Goal: Task Accomplishment & Management: Complete application form

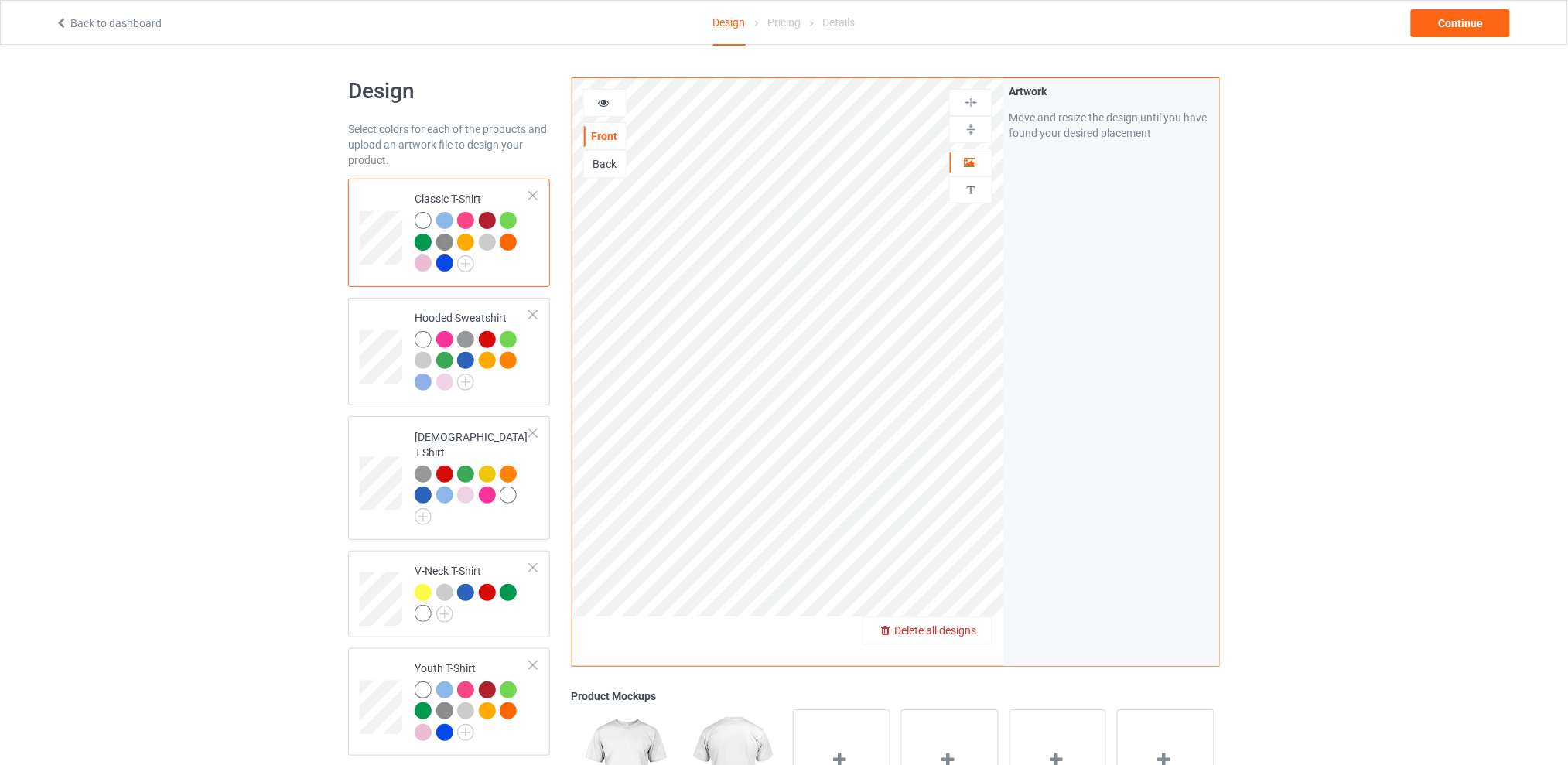
click at [970, 625] on span "Delete all designs" at bounding box center [935, 630] width 82 height 13
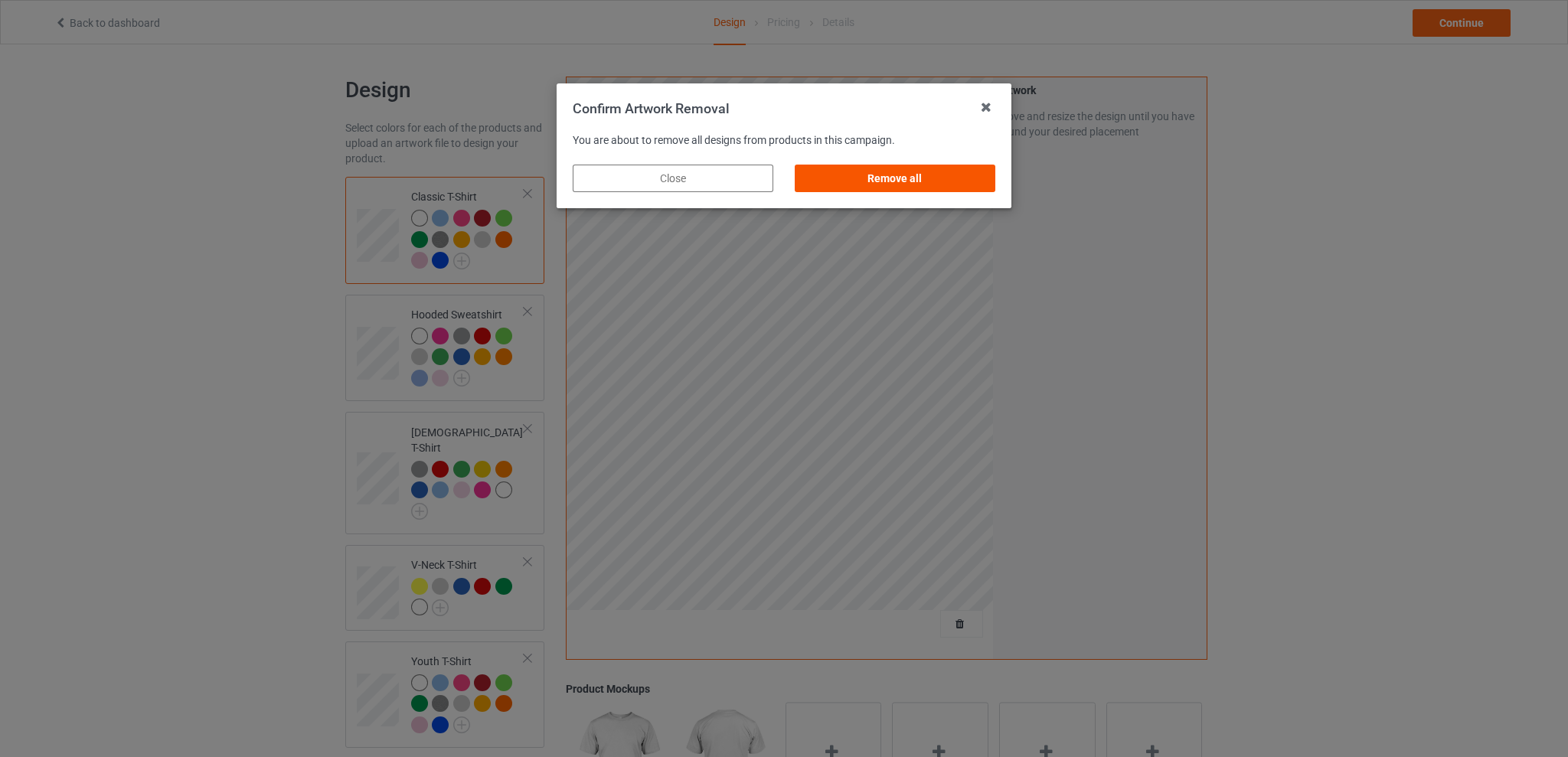
click at [912, 176] on div "Remove all" at bounding box center [895, 178] width 200 height 28
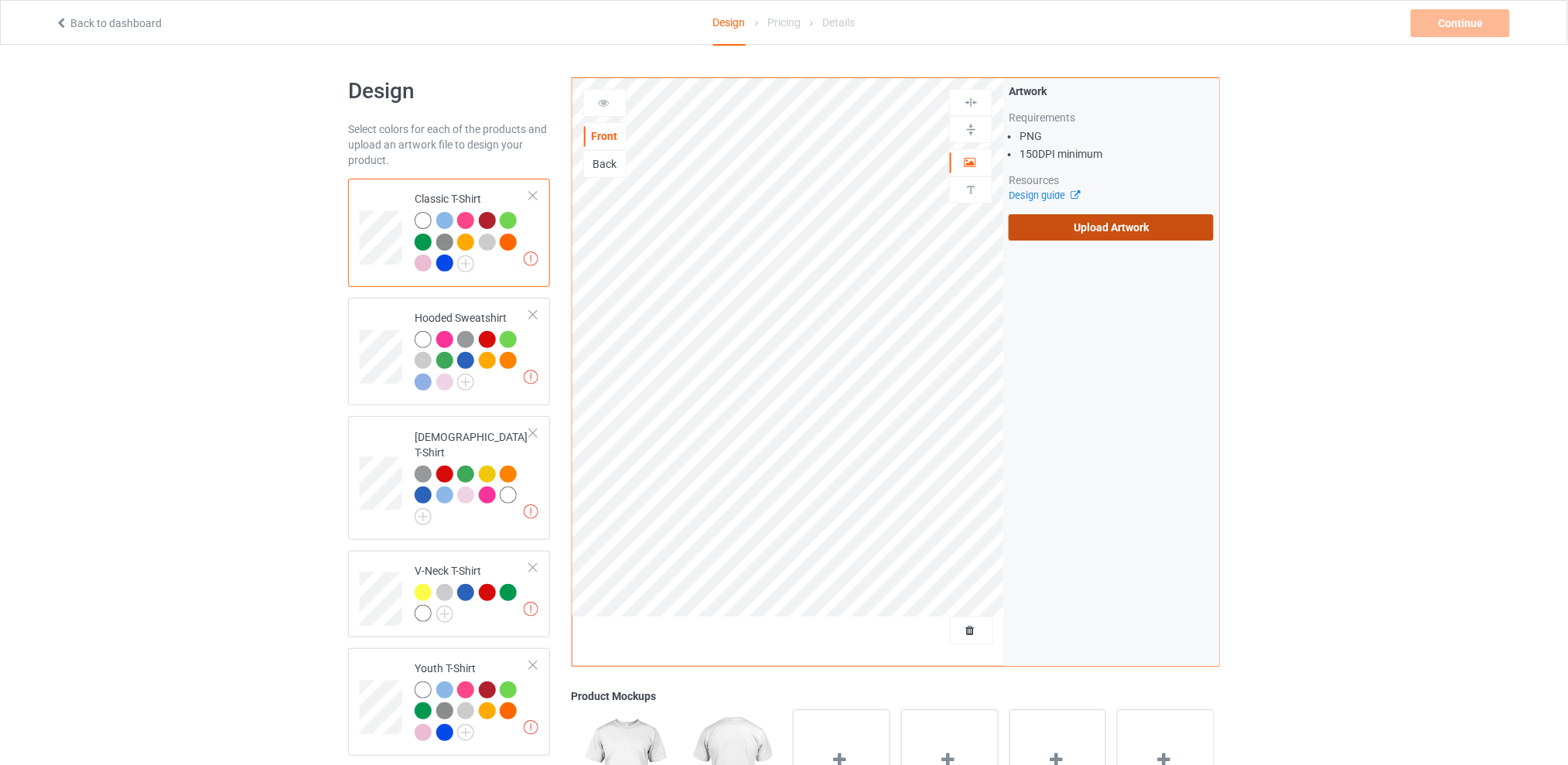
click at [1100, 232] on label "Upload Artwork" at bounding box center [1110, 226] width 205 height 26
click at [0, 0] on input "Upload Artwork" at bounding box center [0, 0] width 0 height 0
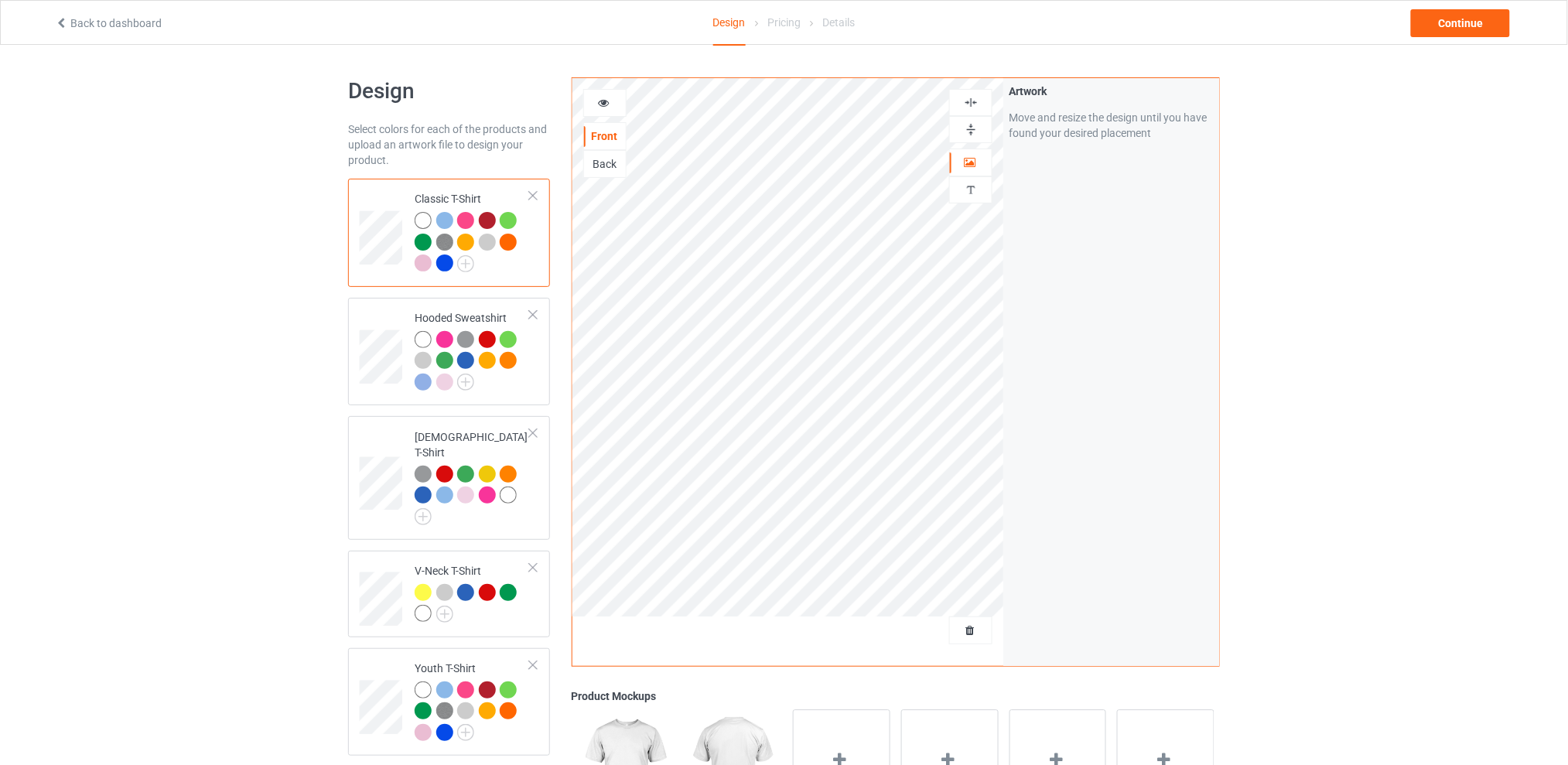
click at [1427, 174] on div "Design Select colors for each of the products and upload an artwork file to des…" at bounding box center [784, 631] width 1568 height 1172
click at [1440, 23] on div "Continue" at bounding box center [1460, 23] width 99 height 28
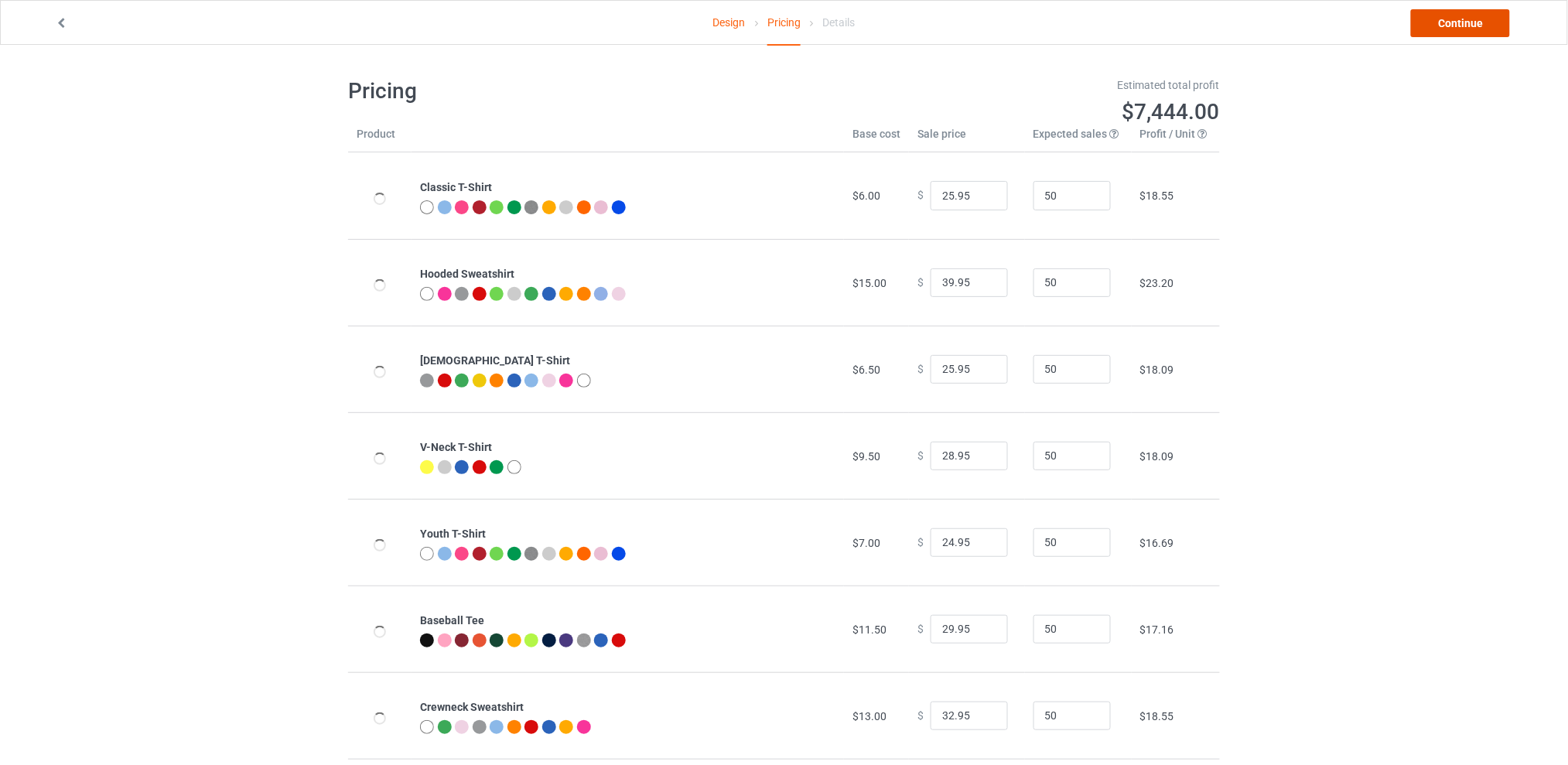
click at [1435, 21] on link "Continue" at bounding box center [1460, 23] width 99 height 28
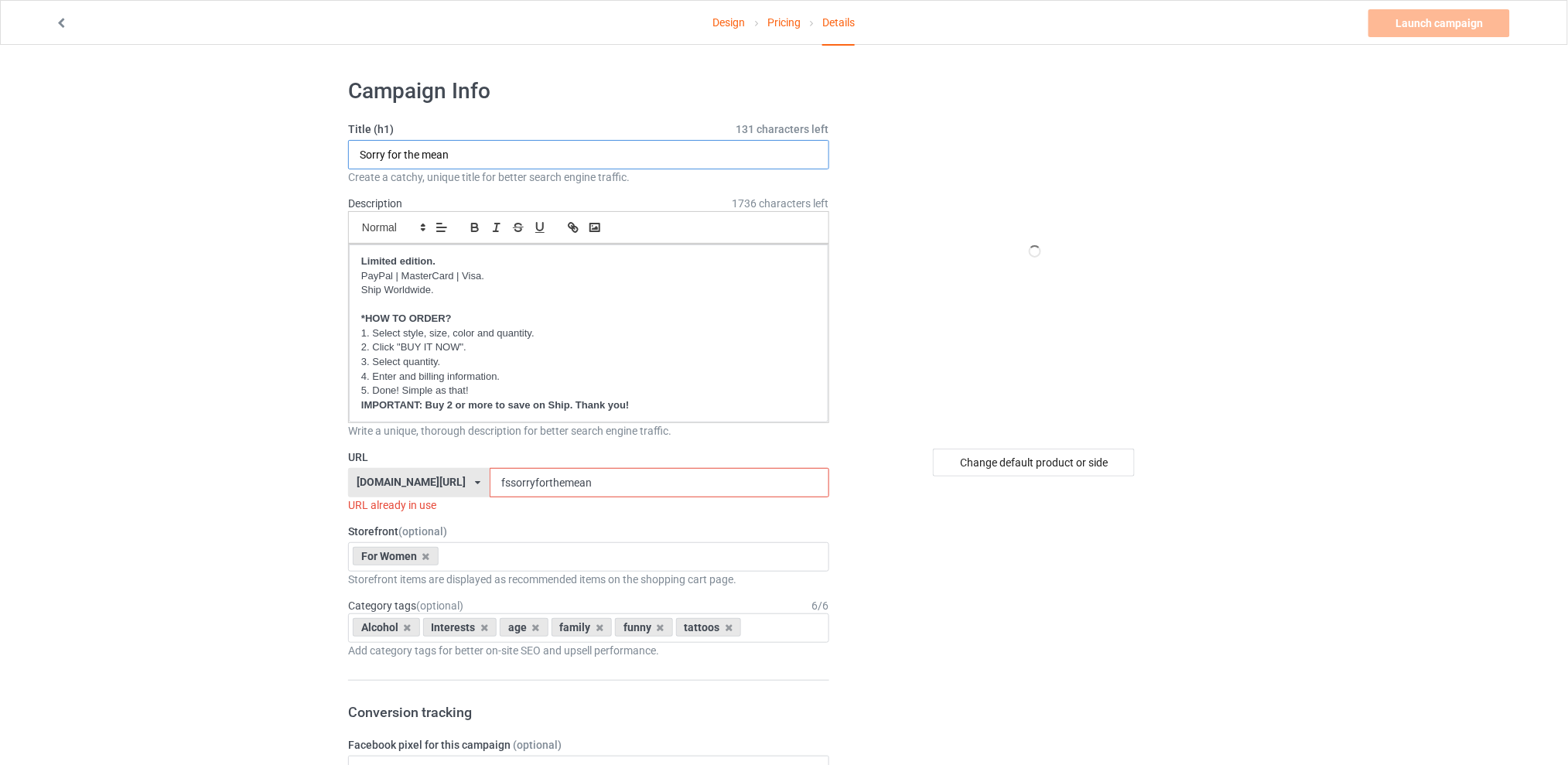
drag, startPoint x: 495, startPoint y: 150, endPoint x: 271, endPoint y: 150, distance: 224.0
type input "Keep it up"
drag, startPoint x: 622, startPoint y: 483, endPoint x: 511, endPoint y: 484, distance: 111.0
click at [511, 484] on input "fssorryforthemean" at bounding box center [658, 483] width 338 height 29
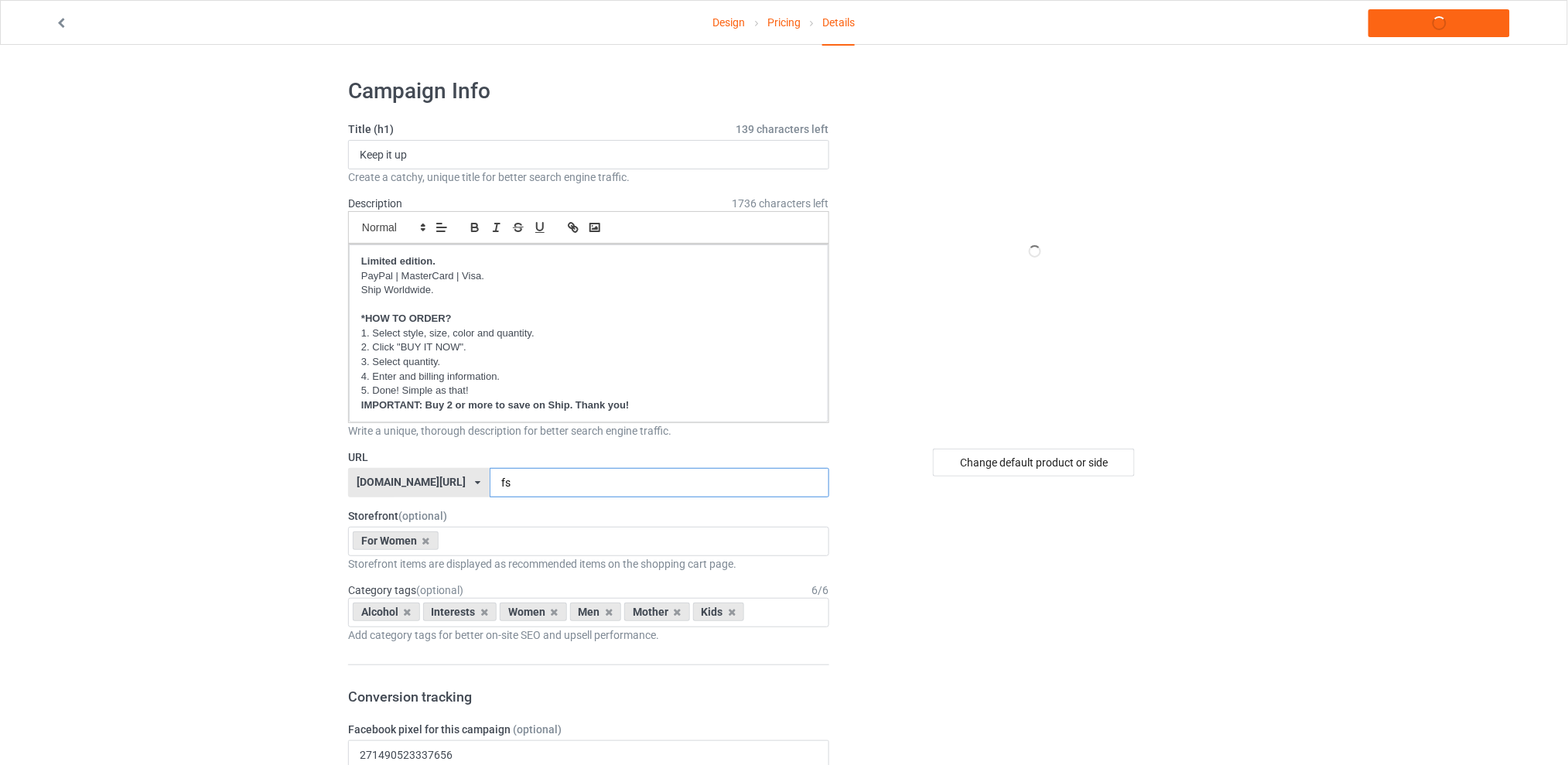
type input "f"
type input "fskeepit"
click at [1000, 463] on div "Change default product or side" at bounding box center [1033, 462] width 201 height 28
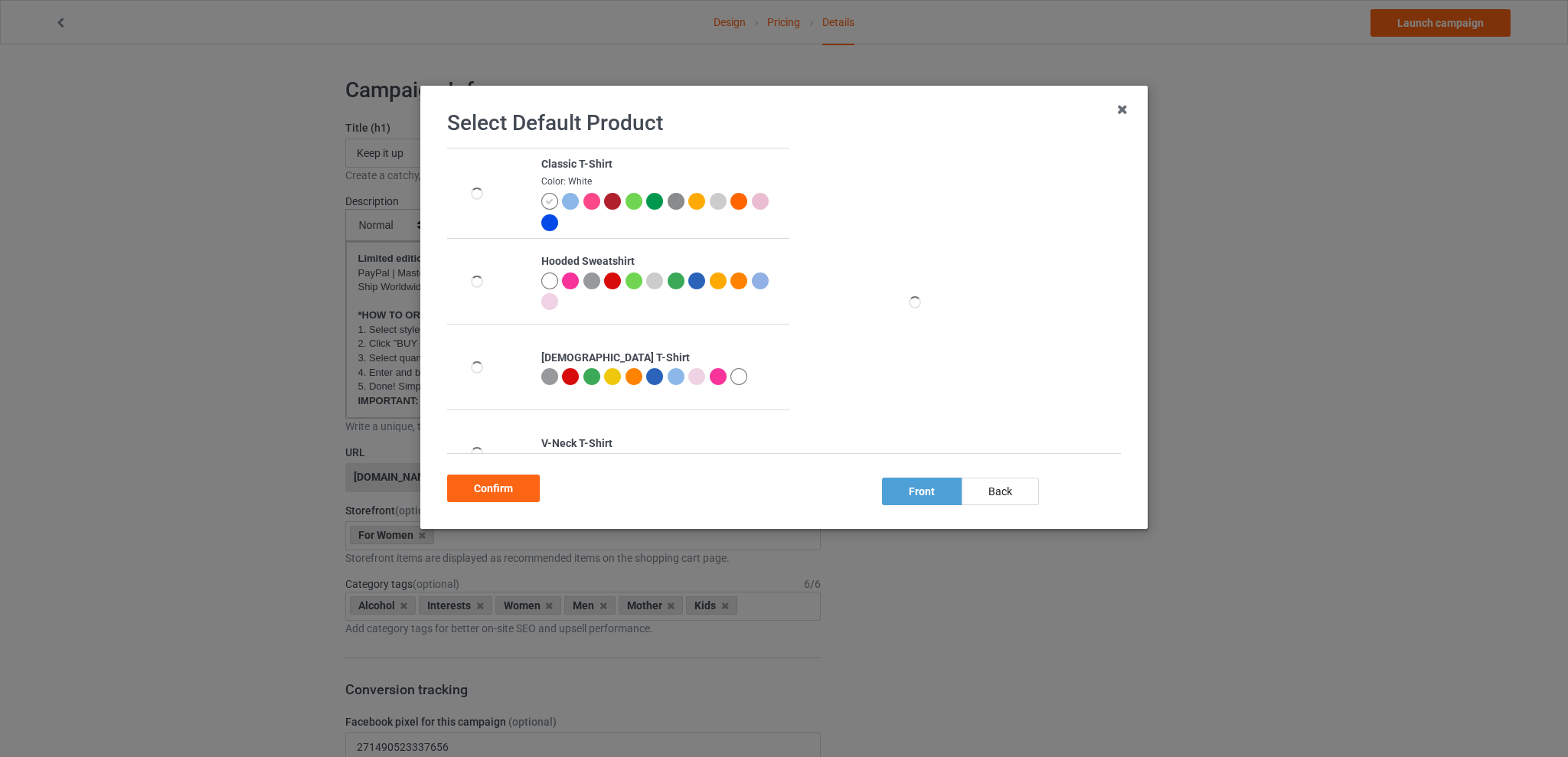
click at [734, 378] on div at bounding box center [739, 377] width 17 height 17
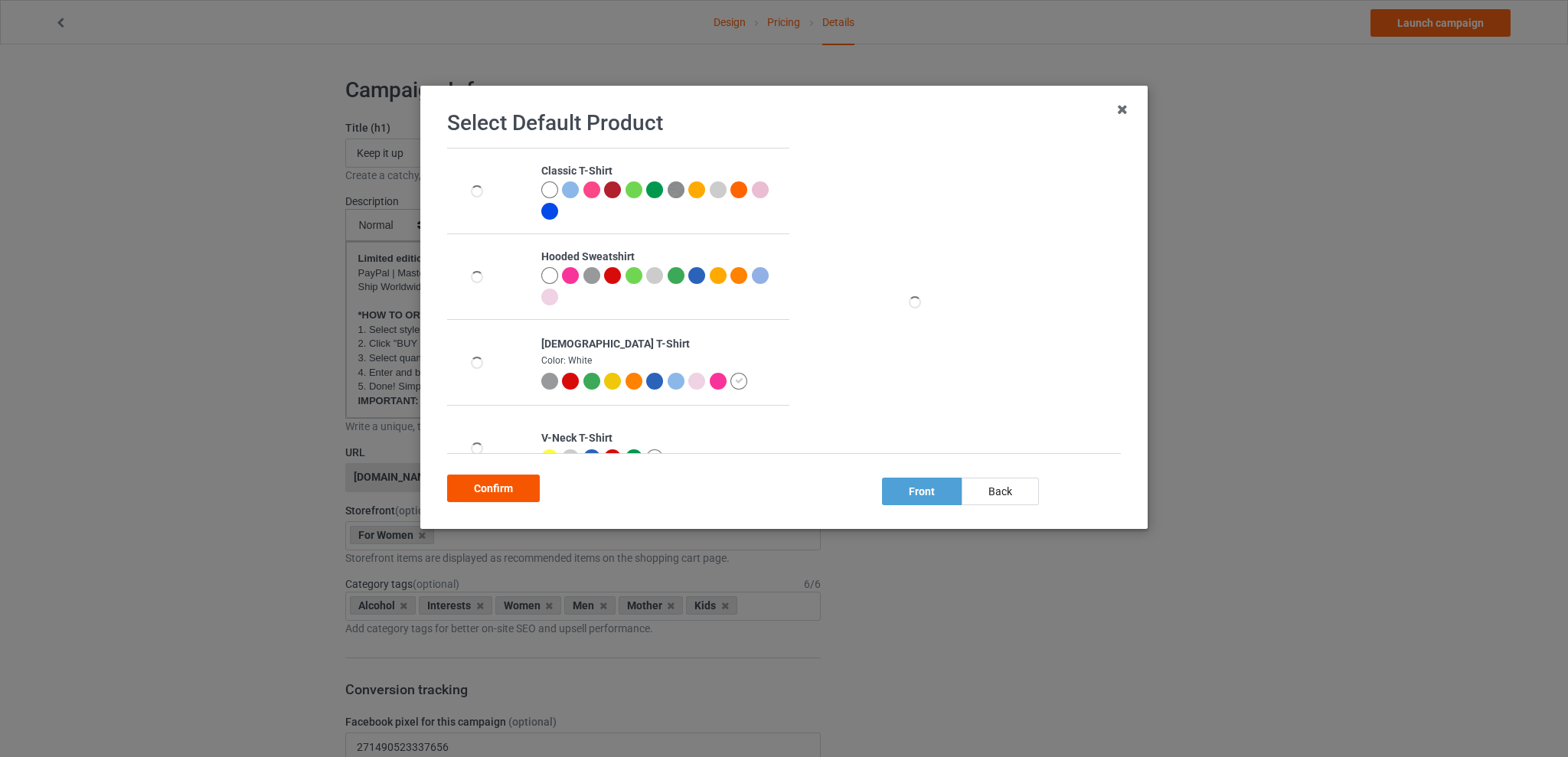
click at [498, 477] on div "Confirm" at bounding box center [493, 488] width 93 height 28
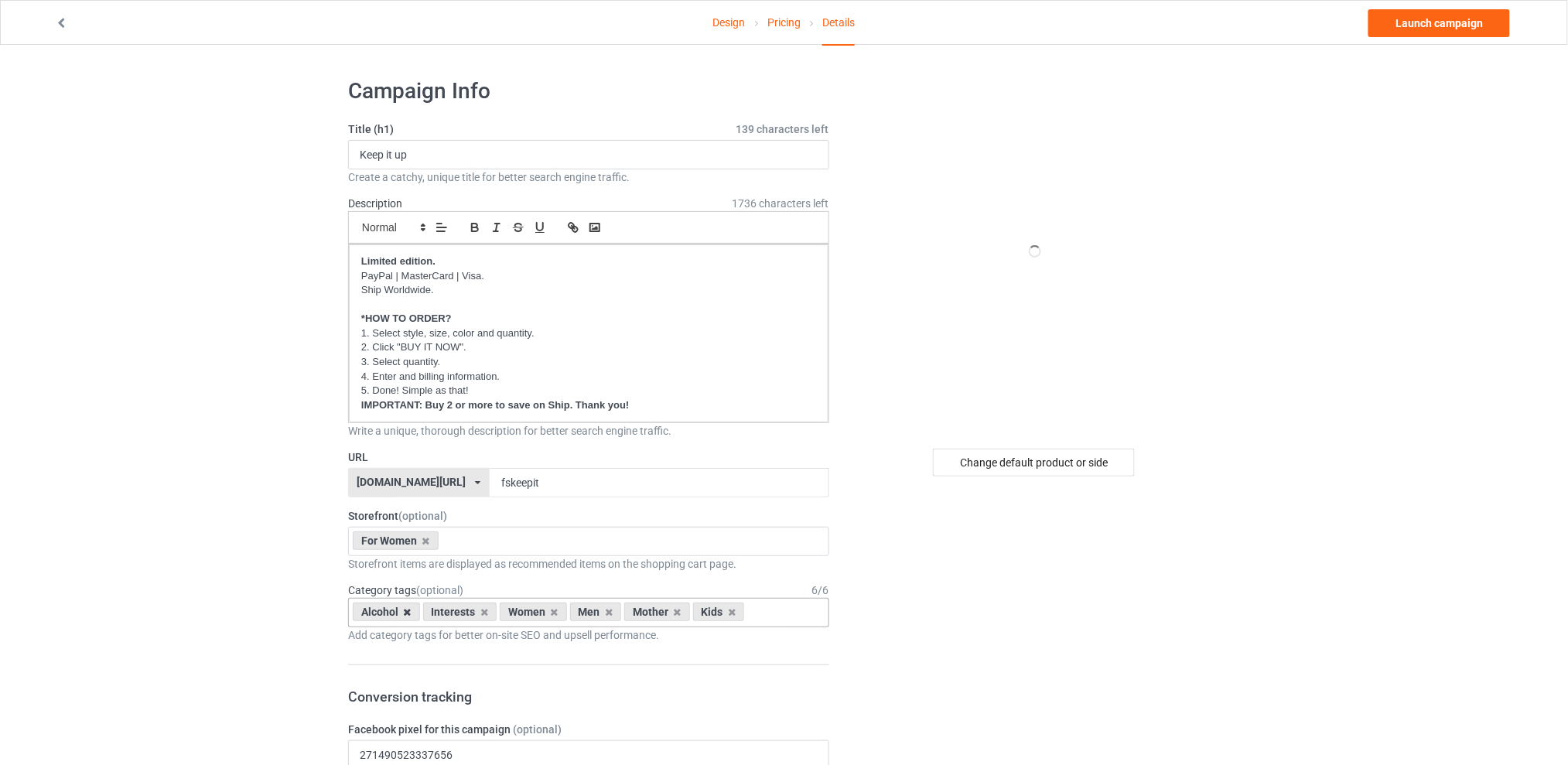
click at [405, 614] on icon at bounding box center [408, 612] width 8 height 10
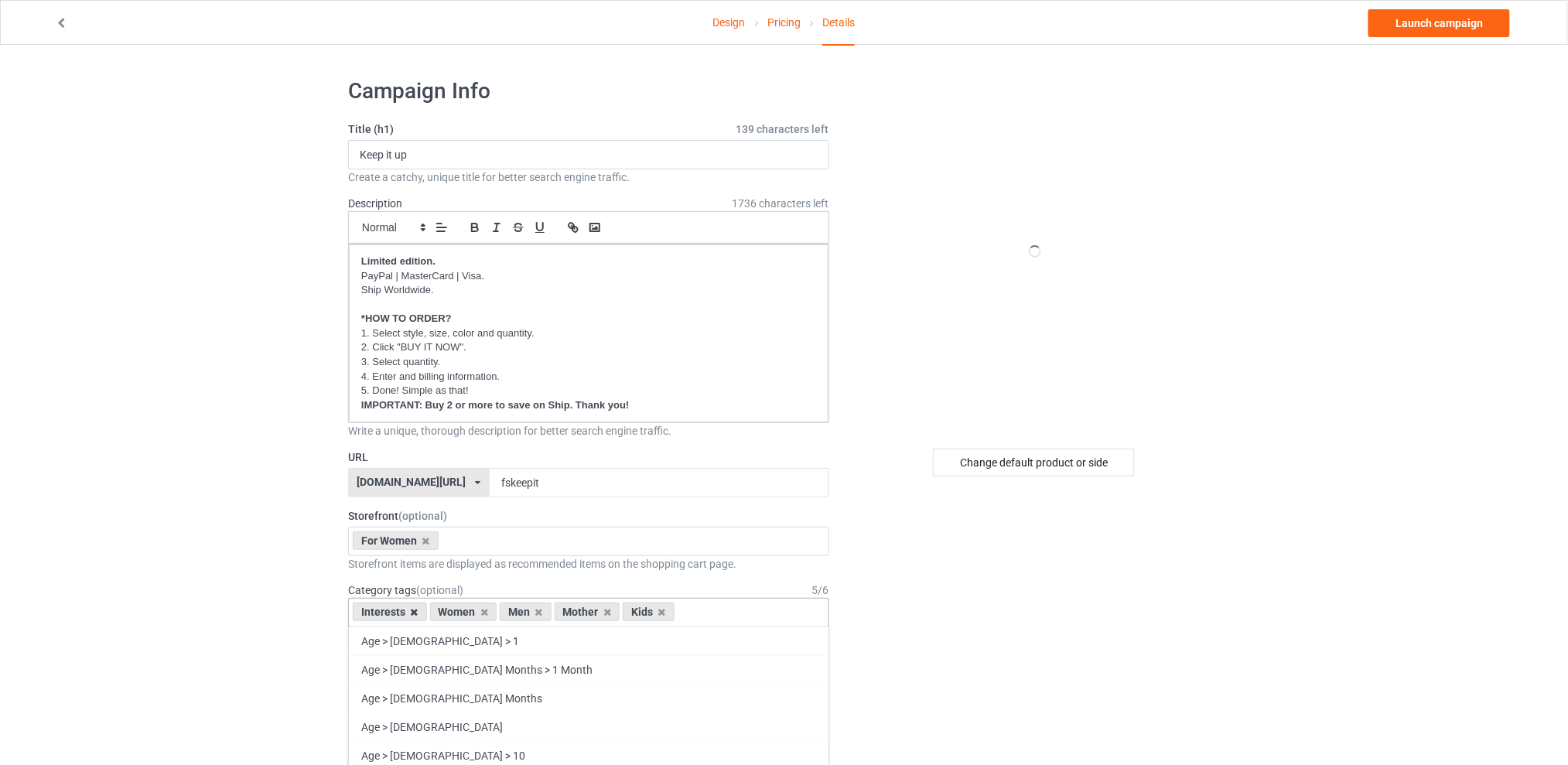
click at [414, 614] on icon at bounding box center [414, 612] width 8 height 10
click at [462, 615] on icon at bounding box center [462, 612] width 8 height 10
click at [476, 613] on icon at bounding box center [476, 612] width 8 height 10
click at [465, 614] on div "Kids" at bounding box center [449, 611] width 52 height 18
click at [462, 612] on icon at bounding box center [462, 612] width 8 height 10
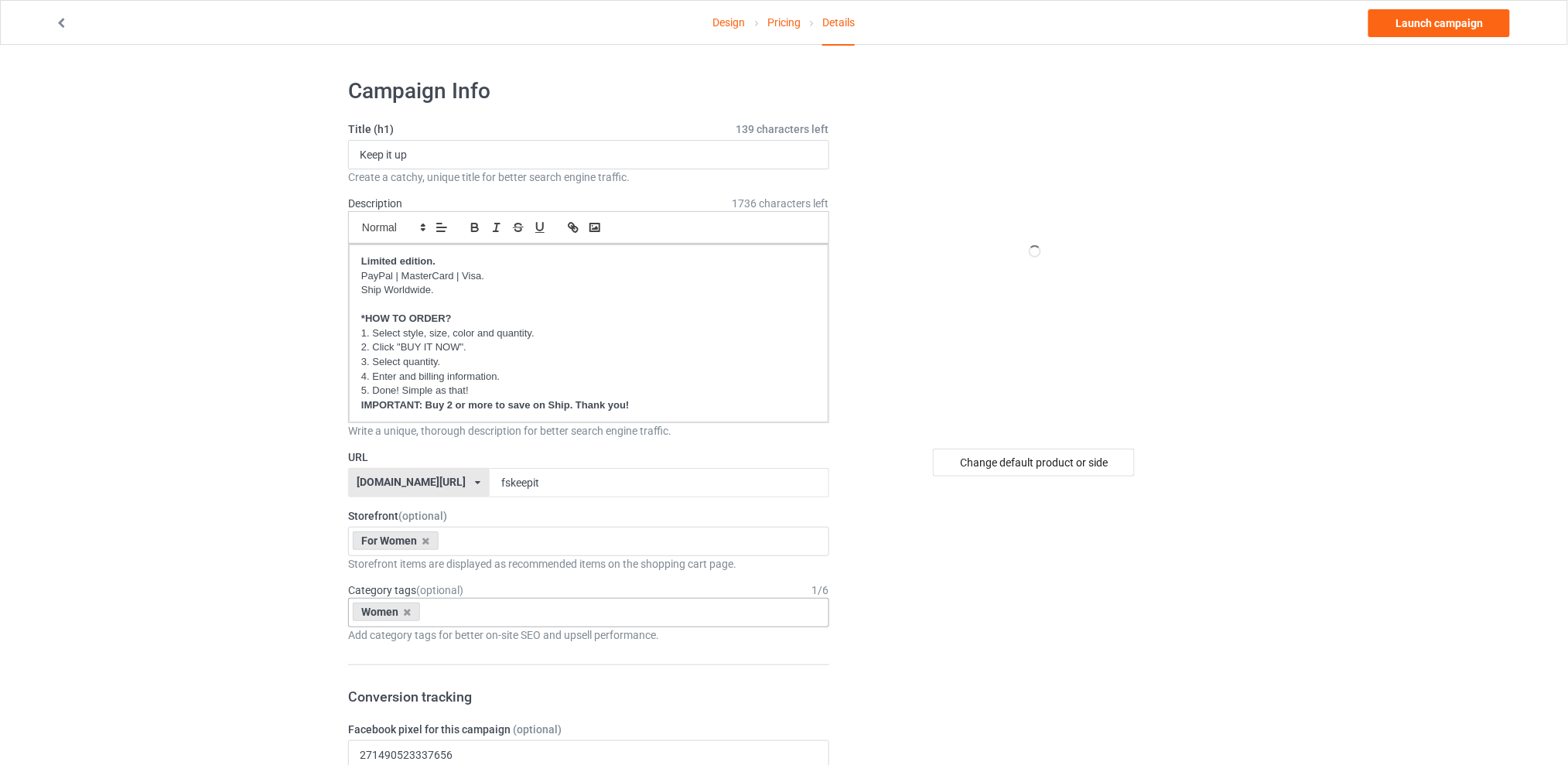
click at [1400, 18] on link "Launch campaign" at bounding box center [1439, 23] width 142 height 28
